Goal: Entertainment & Leisure: Consume media (video, audio)

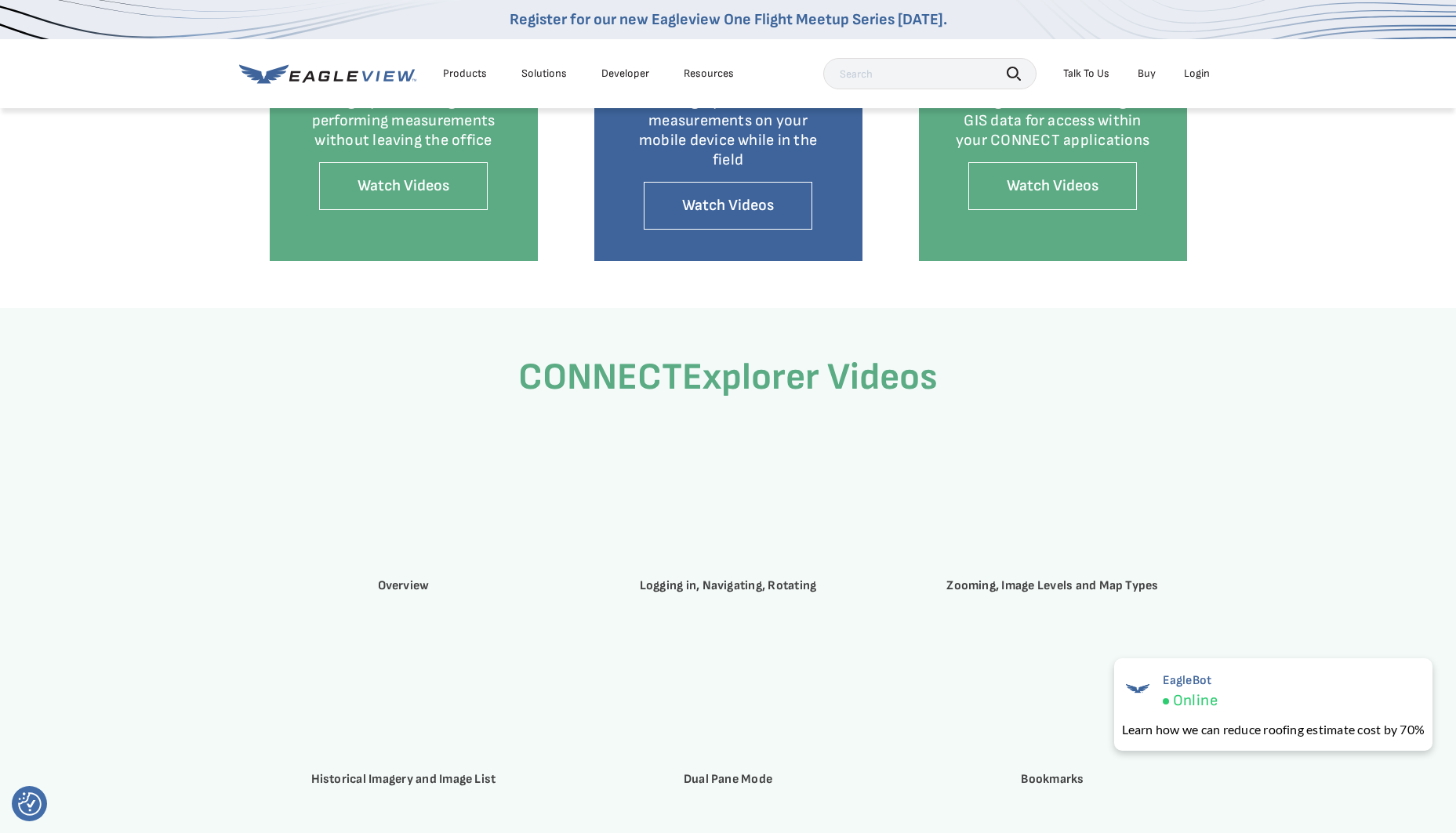
scroll to position [1887, 0]
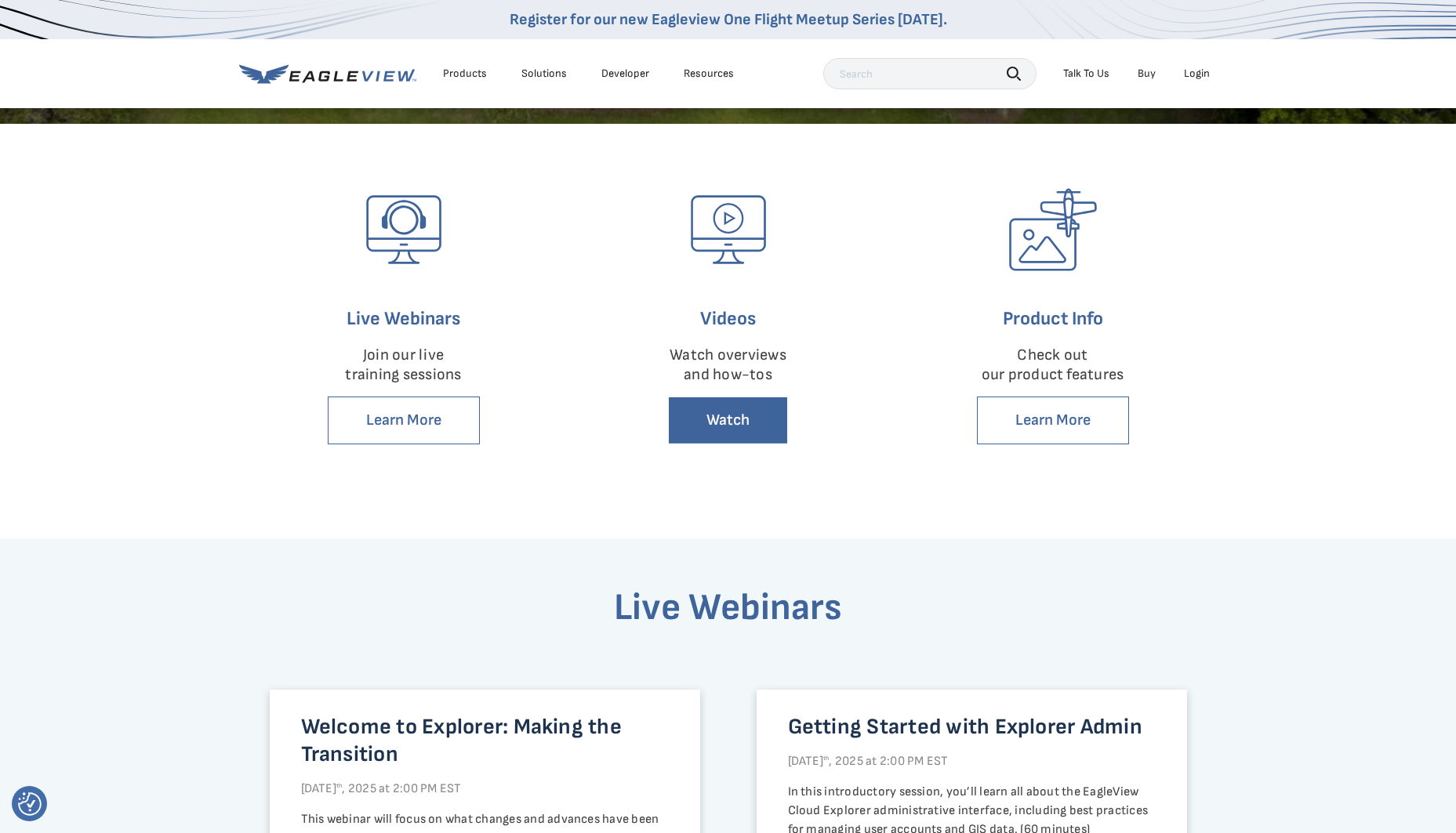
click at [733, 426] on link "Watch" at bounding box center [728, 420] width 120 height 48
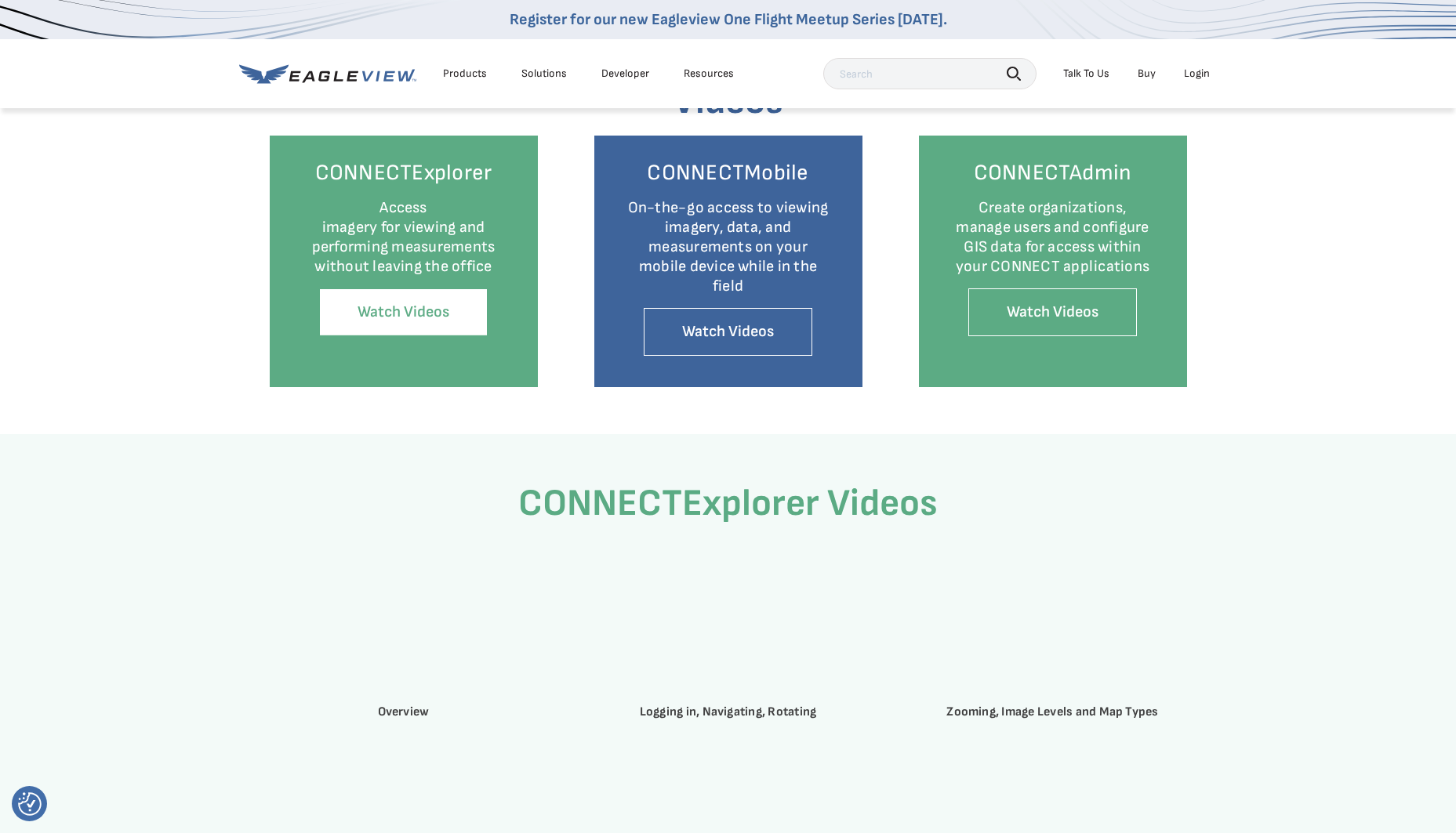
click at [409, 298] on link "Watch Videos" at bounding box center [403, 312] width 168 height 48
